Goal: Transaction & Acquisition: Obtain resource

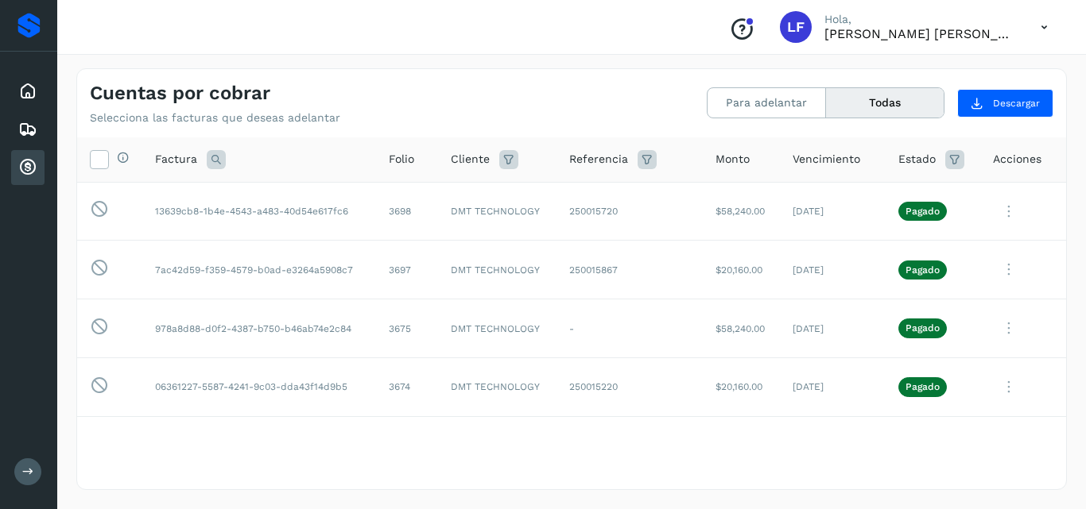
click at [878, 96] on button "Todas" at bounding box center [885, 102] width 118 height 29
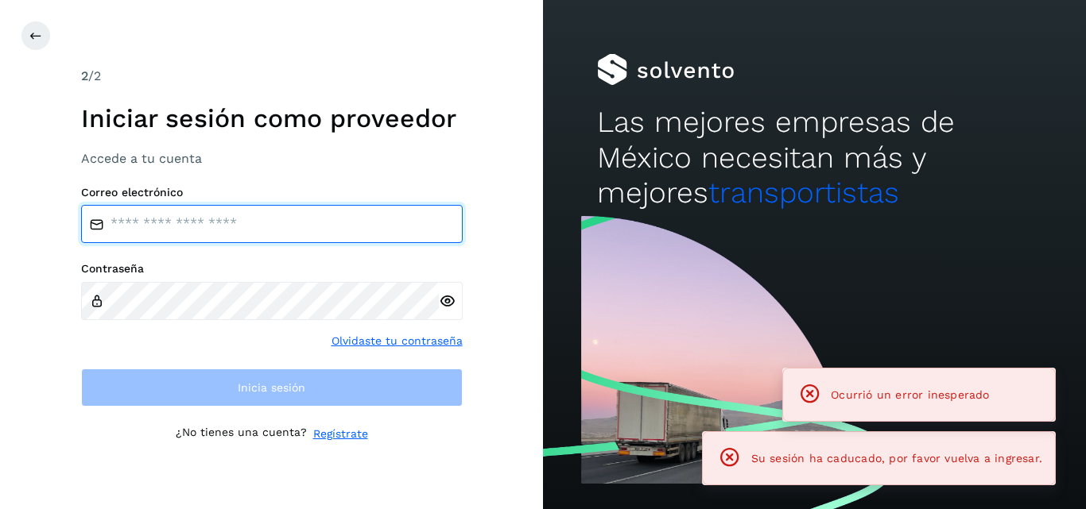
click at [273, 210] on input "email" at bounding box center [272, 224] width 382 height 38
type input "**********"
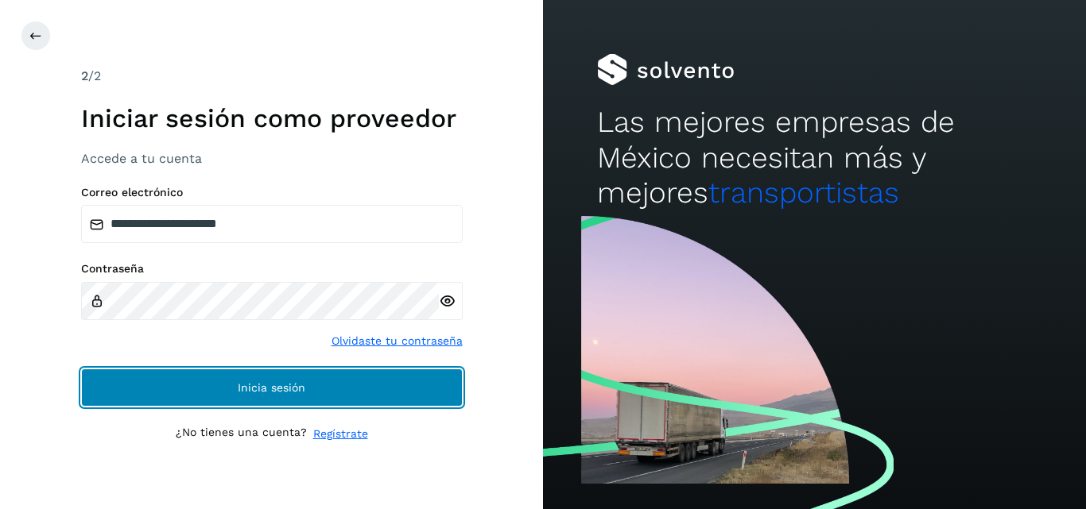
click at [235, 381] on button "Inicia sesión" at bounding box center [272, 388] width 382 height 38
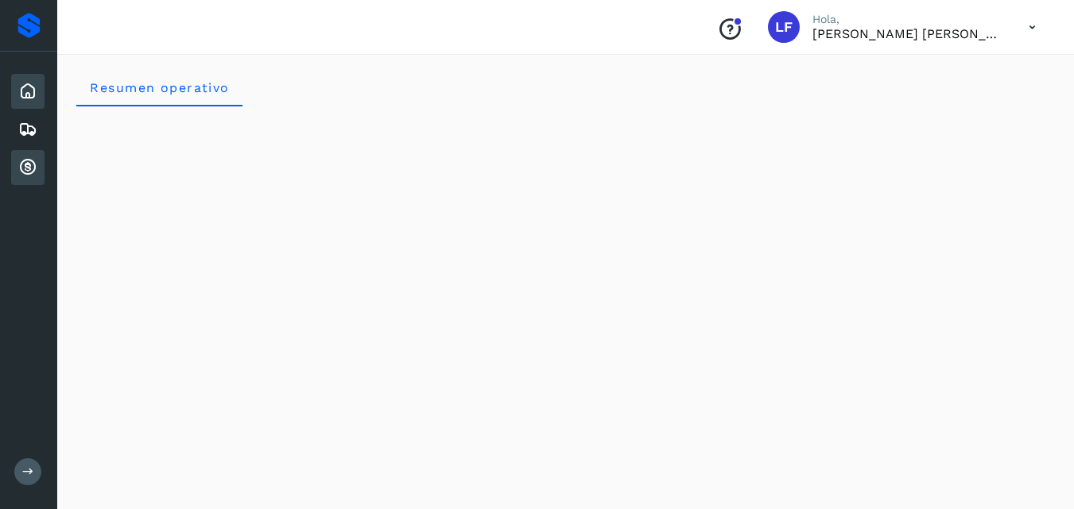
click at [29, 165] on icon at bounding box center [27, 167] width 19 height 19
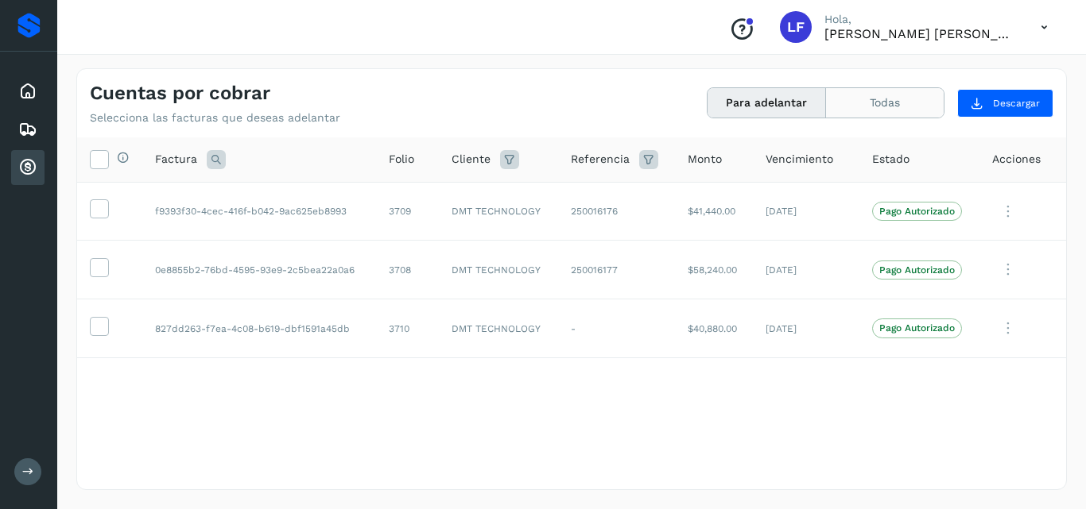
click at [875, 98] on button "Todas" at bounding box center [885, 102] width 118 height 29
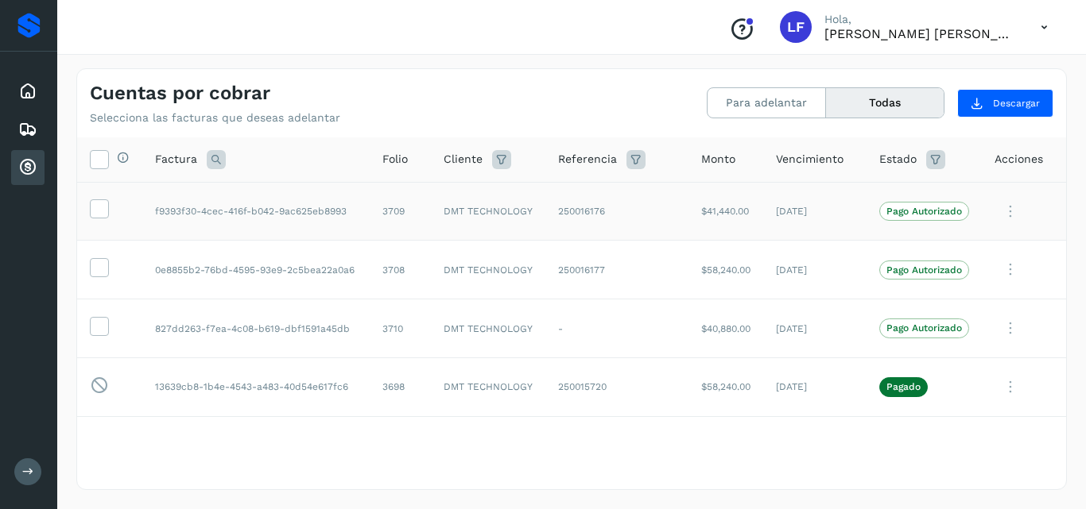
drag, startPoint x: 1000, startPoint y: 211, endPoint x: 566, endPoint y: 220, distance: 434.1
click at [566, 220] on td "250016176" at bounding box center [616, 211] width 143 height 59
click at [566, 205] on td "250016176" at bounding box center [616, 211] width 143 height 59
click at [1002, 210] on icon at bounding box center [1010, 212] width 32 height 33
click at [811, 208] on div at bounding box center [543, 254] width 1086 height 509
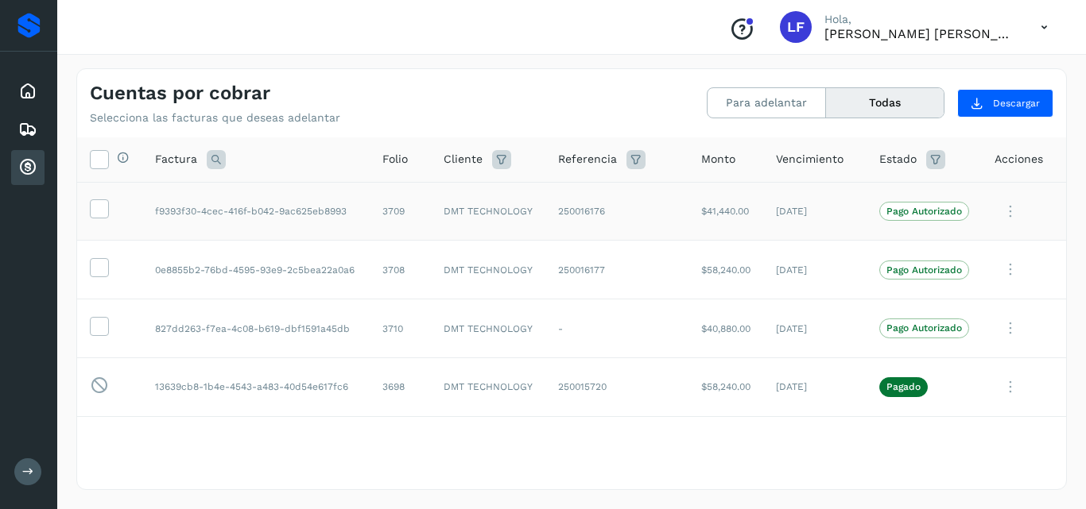
click at [908, 209] on p "Pago Autorizado" at bounding box center [924, 211] width 76 height 11
click at [914, 334] on p "Pago Autorizado" at bounding box center [924, 328] width 76 height 11
click at [886, 333] on p "Pago Autorizado" at bounding box center [924, 328] width 76 height 11
click at [1006, 323] on icon at bounding box center [1010, 328] width 32 height 33
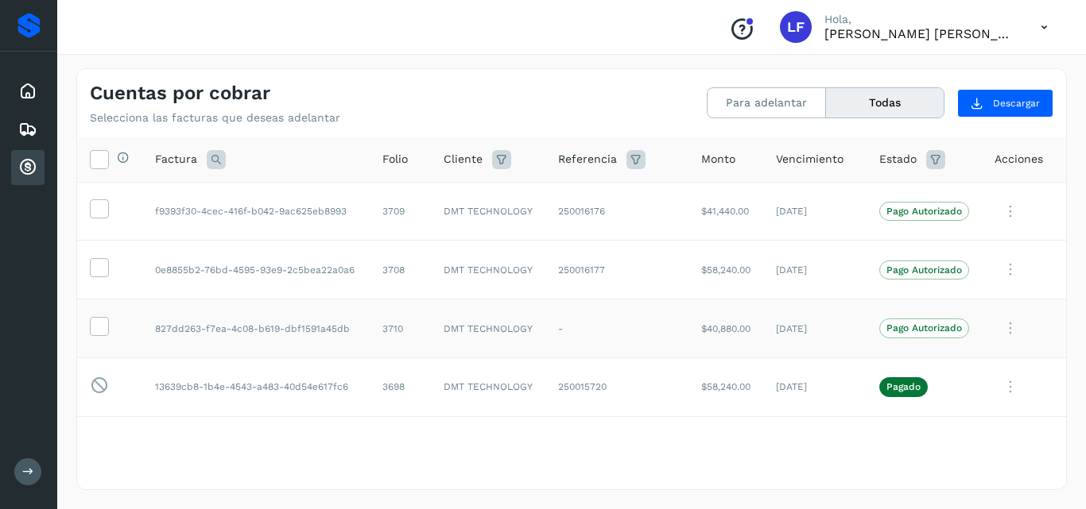
scroll to position [56, 0]
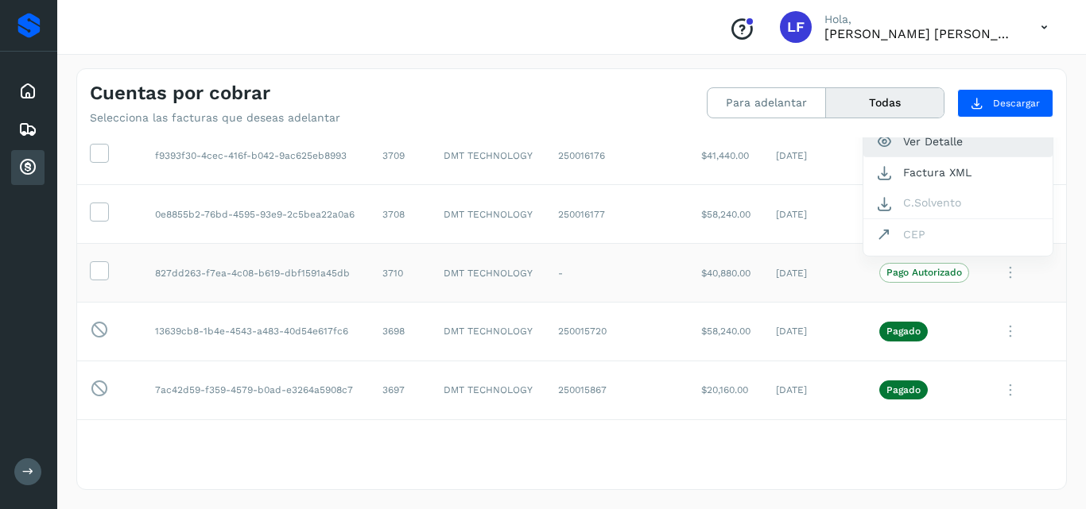
click at [912, 145] on button "Ver Detalle" at bounding box center [957, 141] width 189 height 31
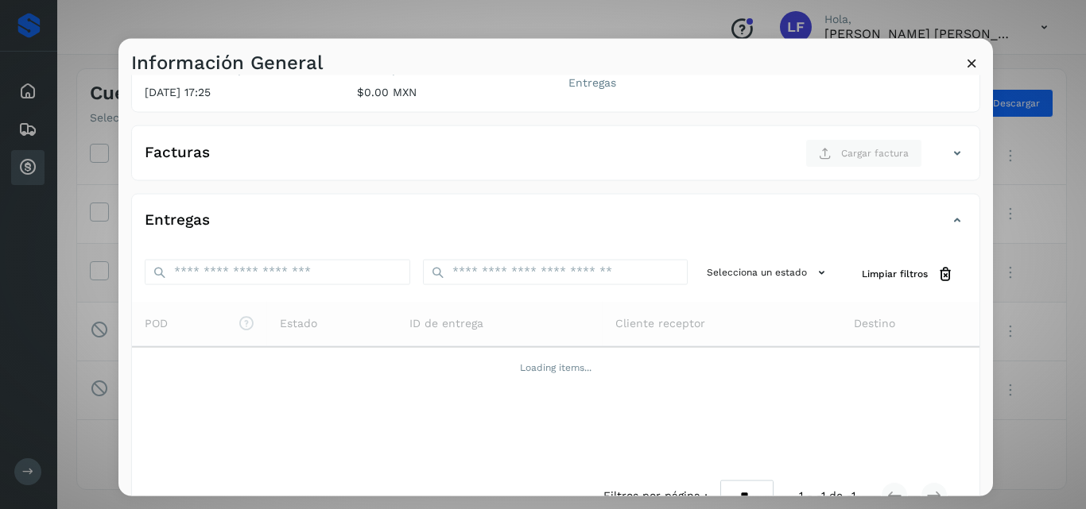
scroll to position [239, 0]
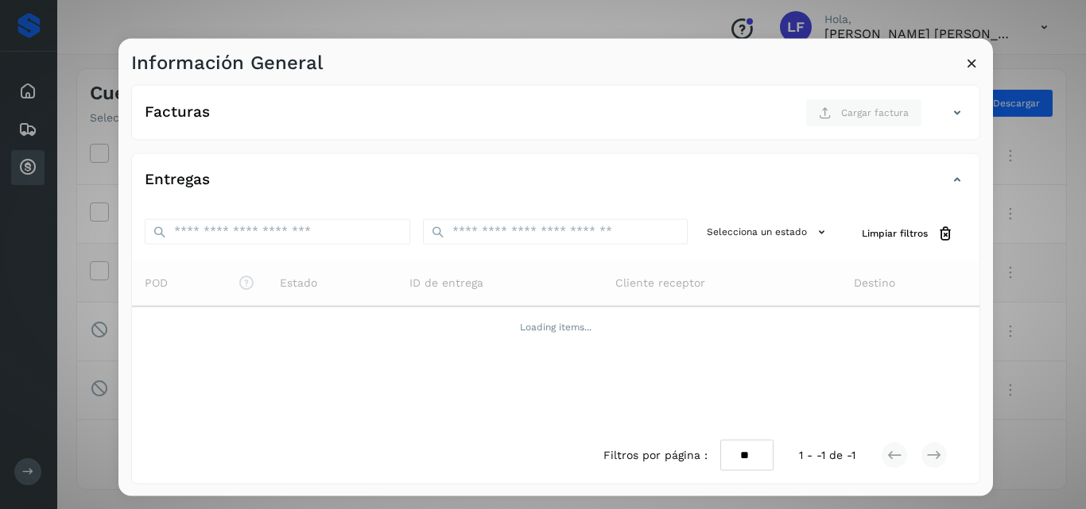
click at [970, 61] on icon at bounding box center [971, 62] width 17 height 17
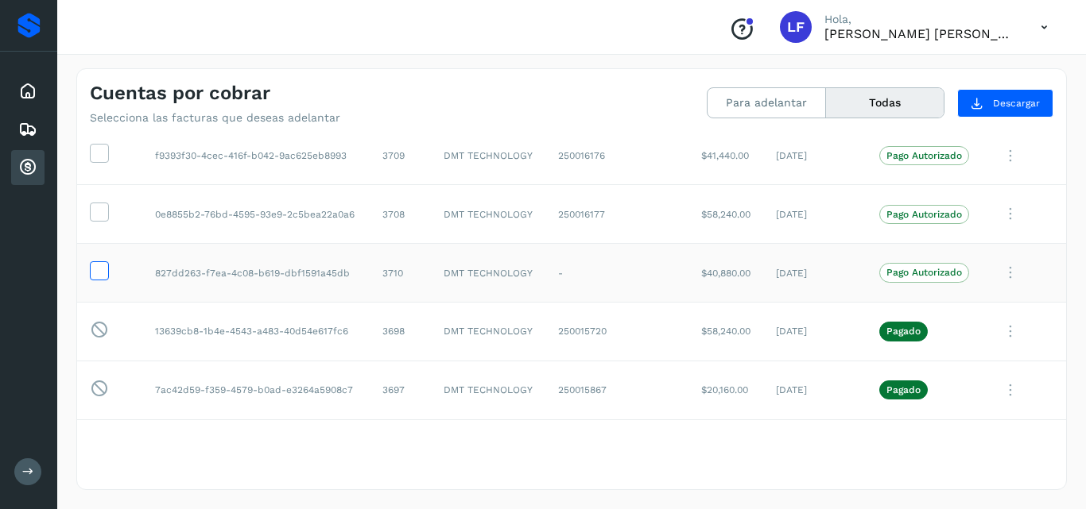
click at [99, 266] on icon at bounding box center [99, 269] width 17 height 17
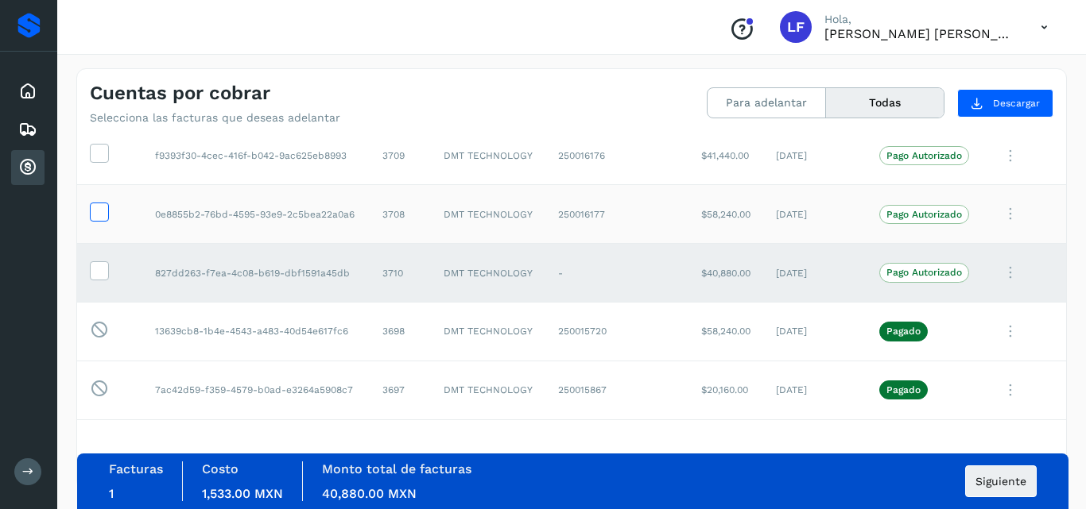
click at [90, 212] on label at bounding box center [99, 212] width 19 height 19
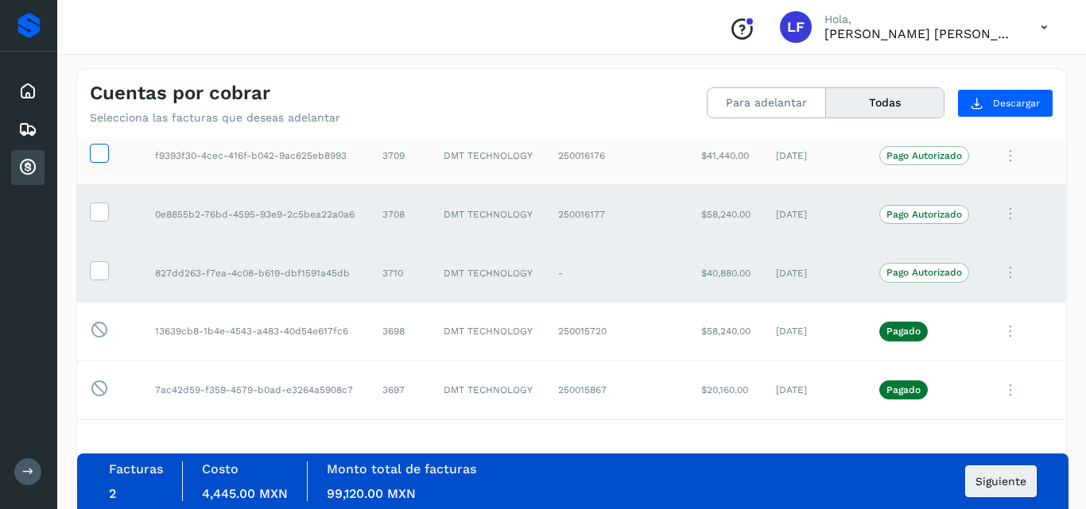
click at [105, 149] on icon at bounding box center [99, 152] width 17 height 17
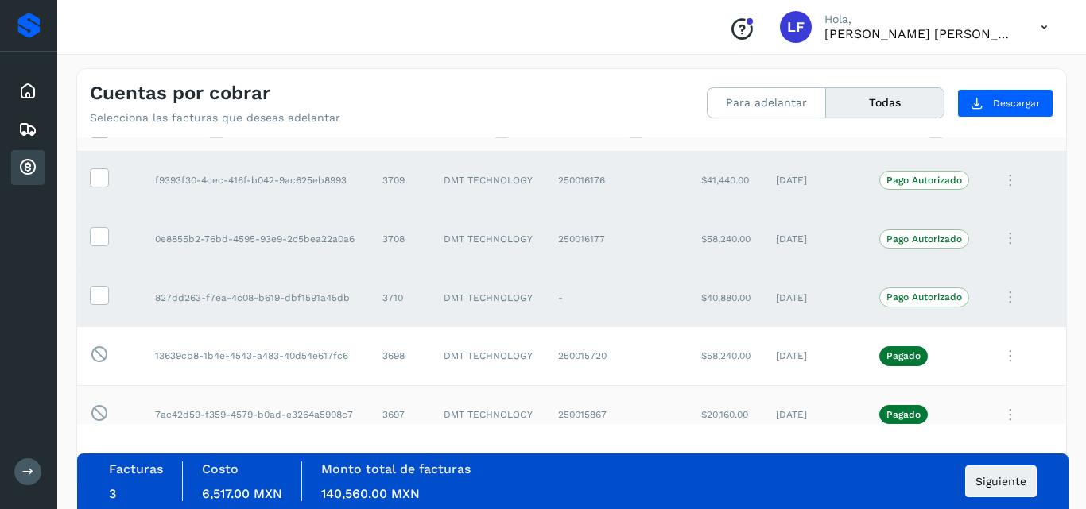
scroll to position [0, 0]
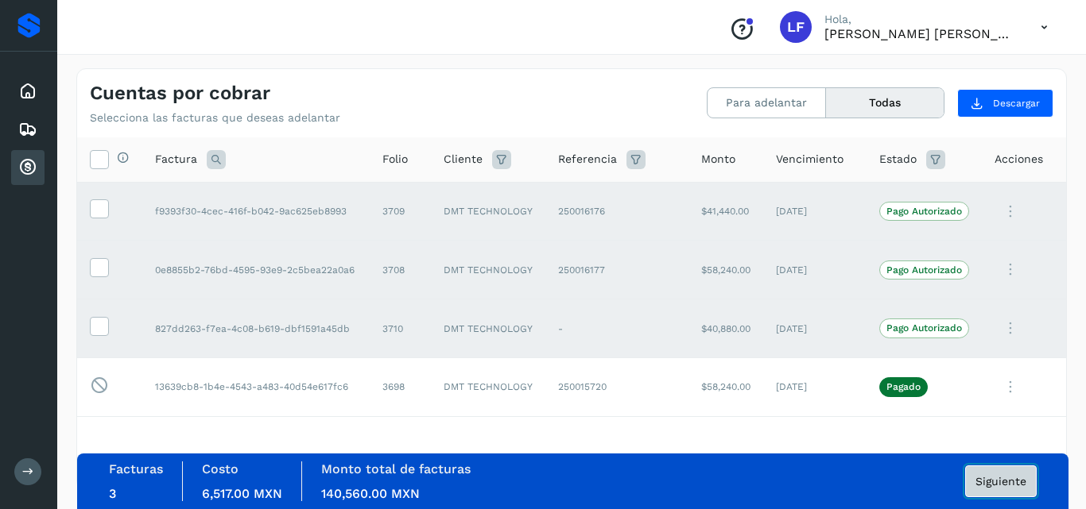
click at [998, 478] on span "Siguiente" at bounding box center [1000, 481] width 51 height 11
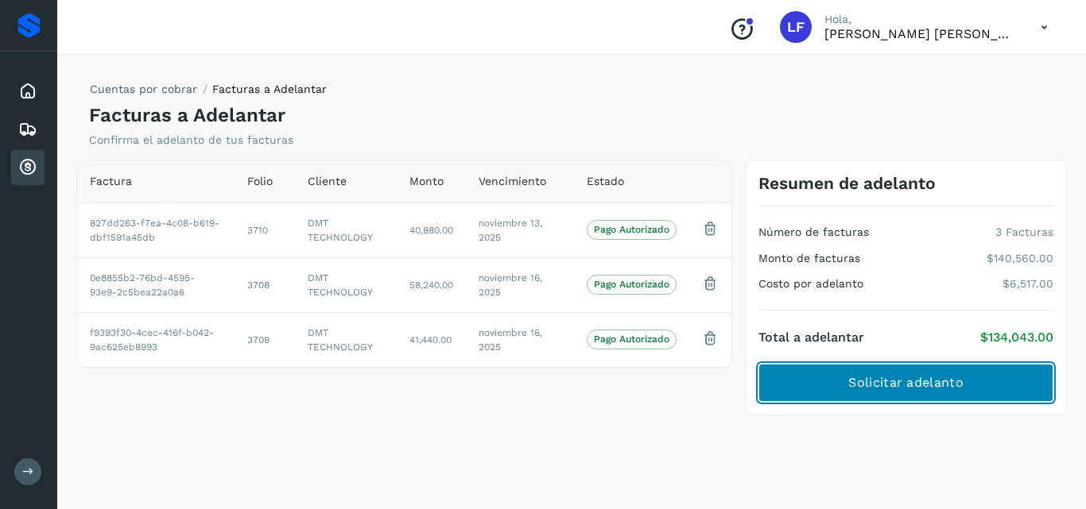
click at [908, 378] on span "Solicitar adelanto" at bounding box center [905, 382] width 114 height 17
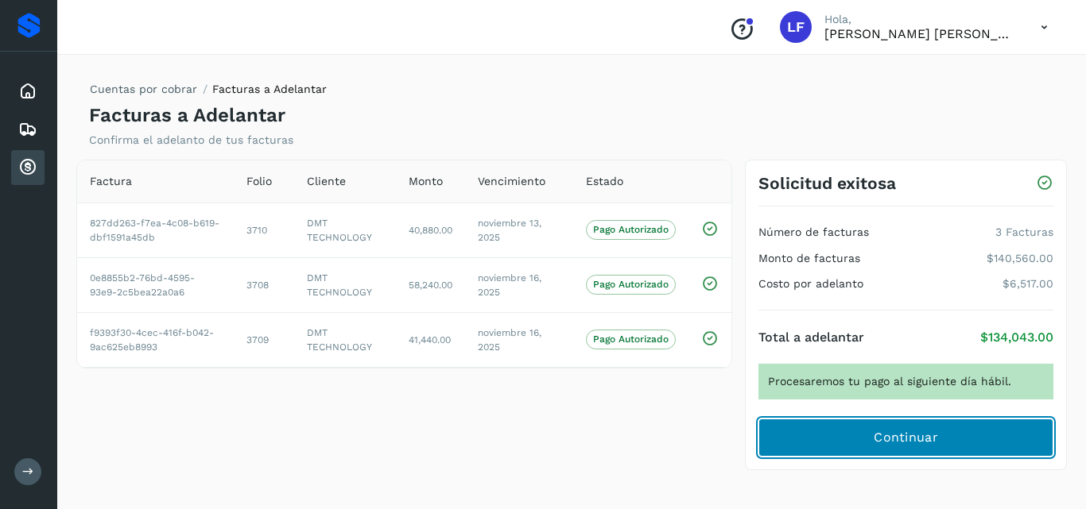
click at [890, 431] on span "Continuar" at bounding box center [905, 437] width 64 height 17
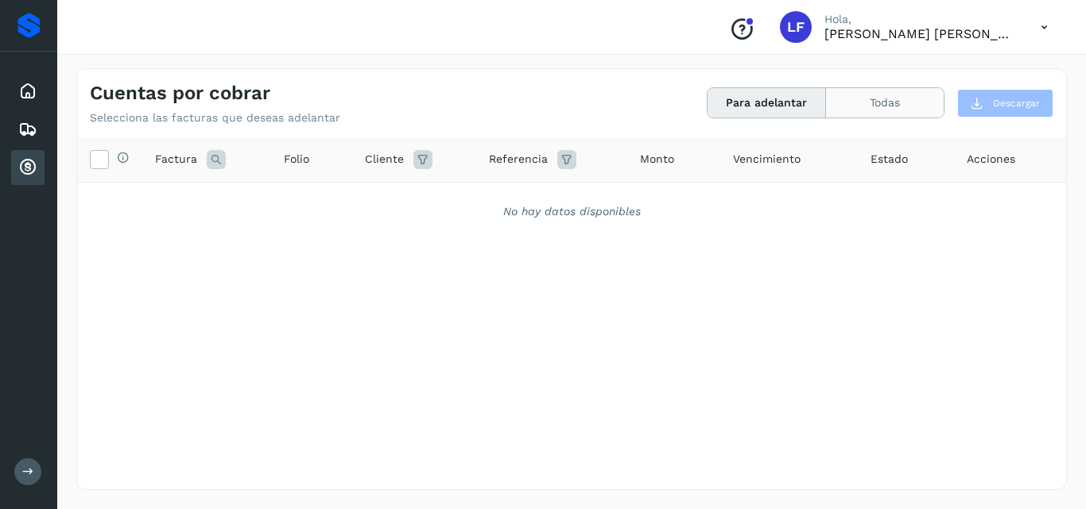
click at [892, 103] on button "Todas" at bounding box center [885, 102] width 118 height 29
